Goal: Consume media (video, audio)

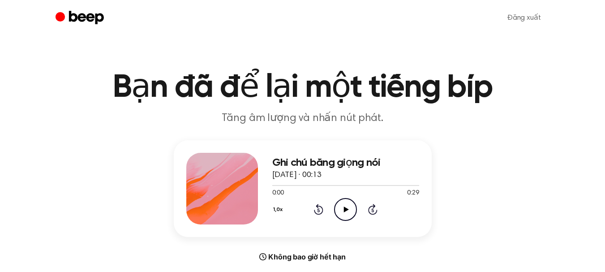
click at [342, 216] on icon "Play Audio" at bounding box center [345, 209] width 23 height 23
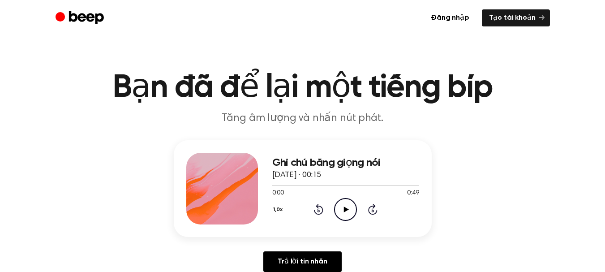
click at [341, 210] on icon "Play Audio" at bounding box center [345, 209] width 23 height 23
click at [275, 184] on div at bounding box center [345, 184] width 147 height 7
click at [347, 209] on icon at bounding box center [346, 209] width 4 height 6
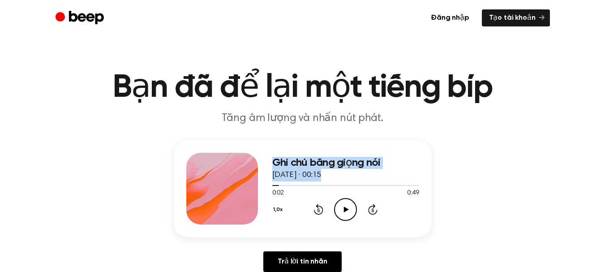
drag, startPoint x: 277, startPoint y: 188, endPoint x: 265, endPoint y: 189, distance: 12.6
click at [265, 189] on div "Ghi chú bằng giọng nói 11 tháng 8, 2025 · 00:15 0:02 0:49 Trình duyệt của bạn k…" at bounding box center [303, 188] width 258 height 97
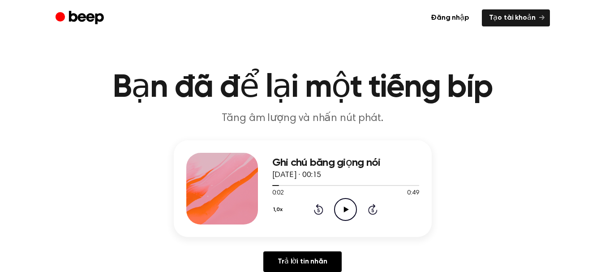
click at [321, 207] on icon "Rewind 5 seconds" at bounding box center [319, 209] width 10 height 12
click at [348, 207] on icon "Play Audio" at bounding box center [345, 209] width 23 height 23
click at [348, 207] on icon at bounding box center [346, 209] width 4 height 6
